Goal: Check status: Check status

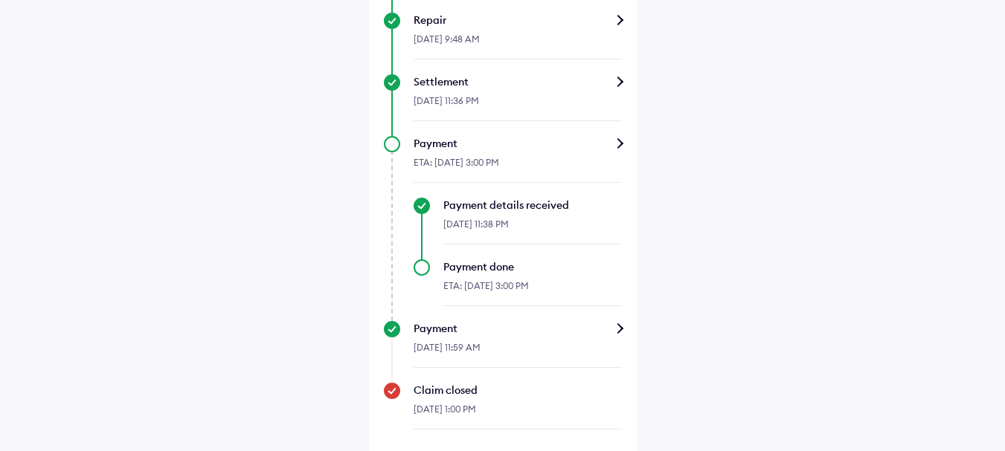
scroll to position [803, 0]
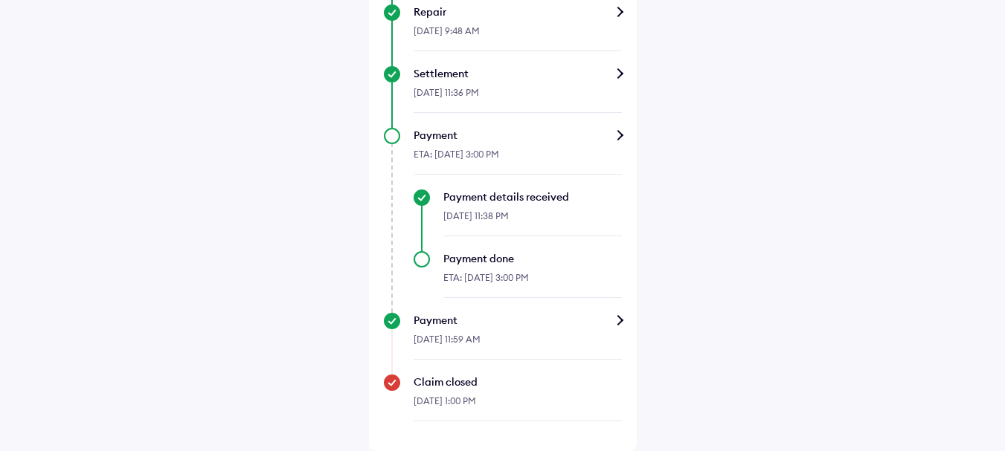
click at [616, 317] on div "Payment" at bounding box center [518, 320] width 208 height 15
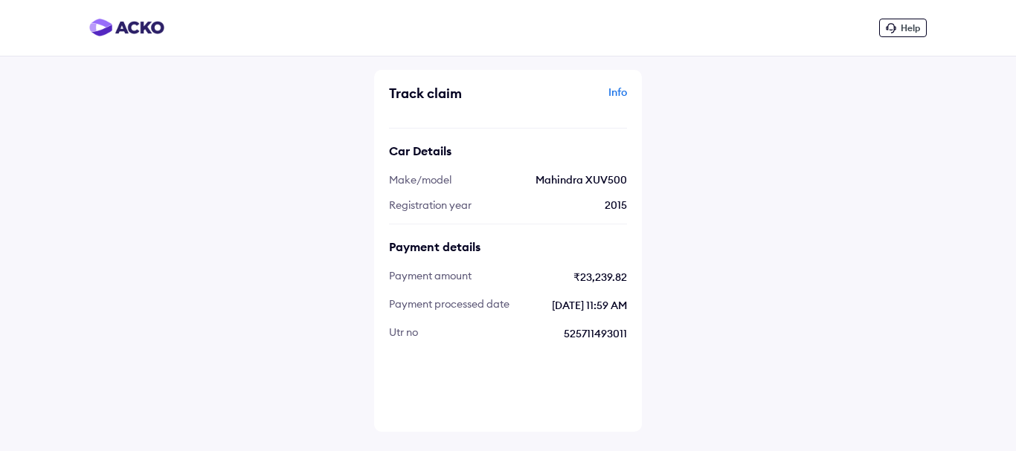
click at [135, 28] on img at bounding box center [126, 28] width 75 height 18
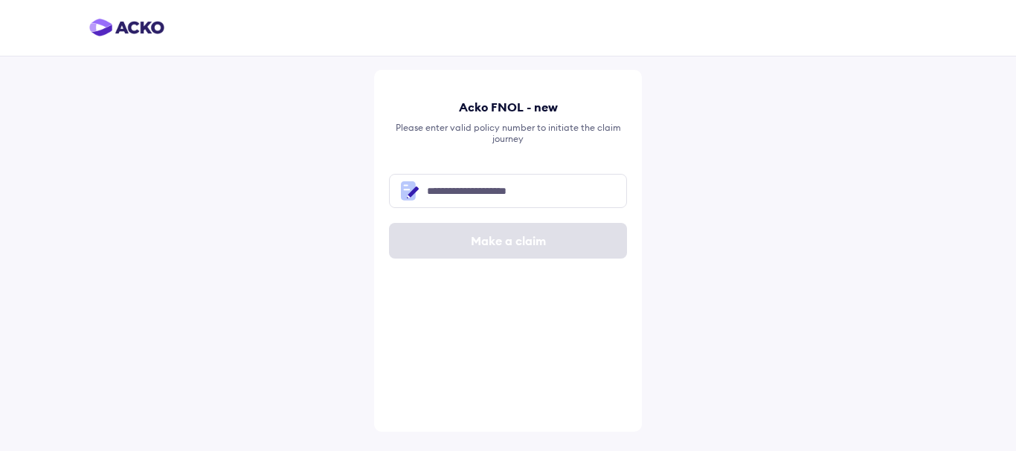
click at [141, 29] on img at bounding box center [126, 28] width 75 height 18
